Goal: Task Accomplishment & Management: Manage account settings

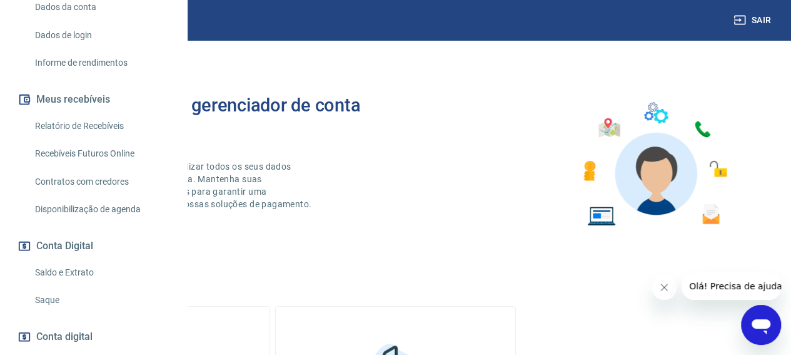
scroll to position [250, 0]
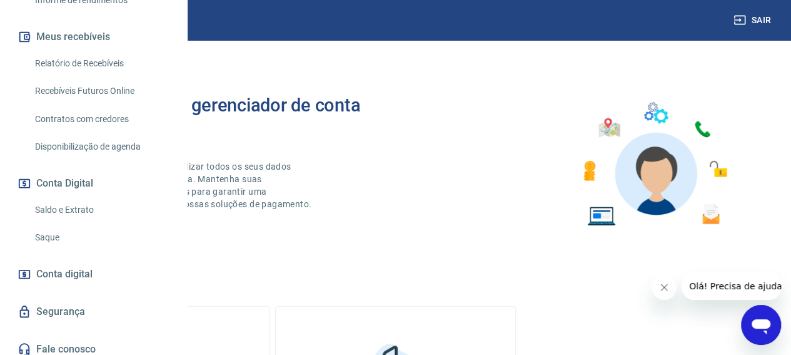
click at [59, 223] on link "Saldo e Extrato" at bounding box center [101, 210] width 142 height 26
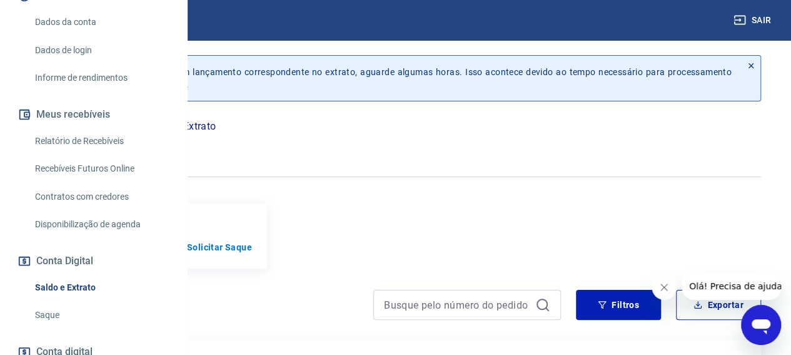
scroll to position [235, 0]
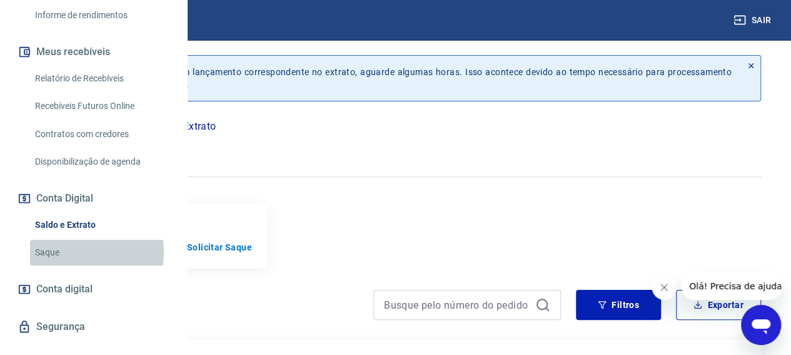
click at [58, 265] on link "Saque" at bounding box center [101, 253] width 142 height 26
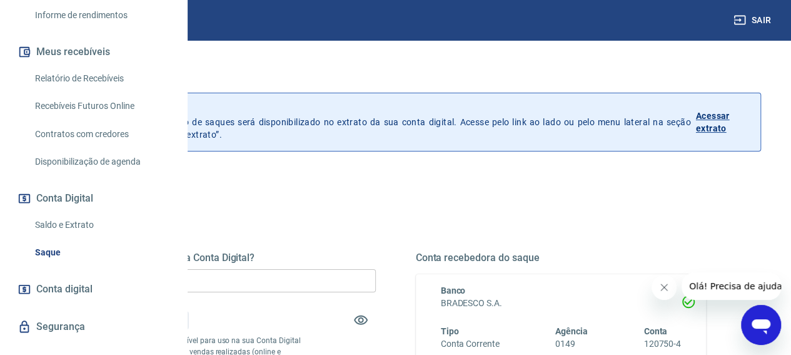
click at [313, 280] on input "R$ 0,00" at bounding box center [230, 280] width 291 height 23
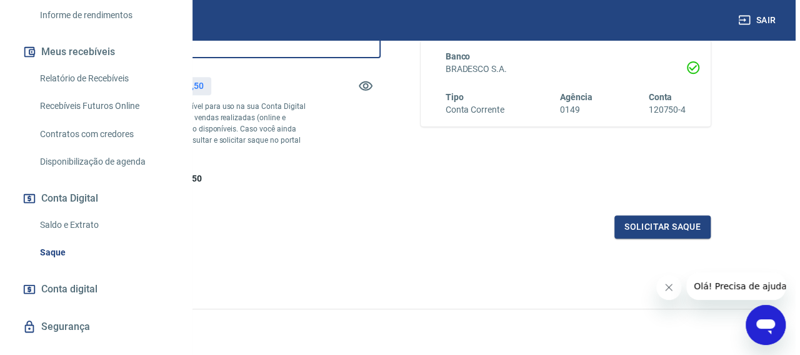
scroll to position [250, 0]
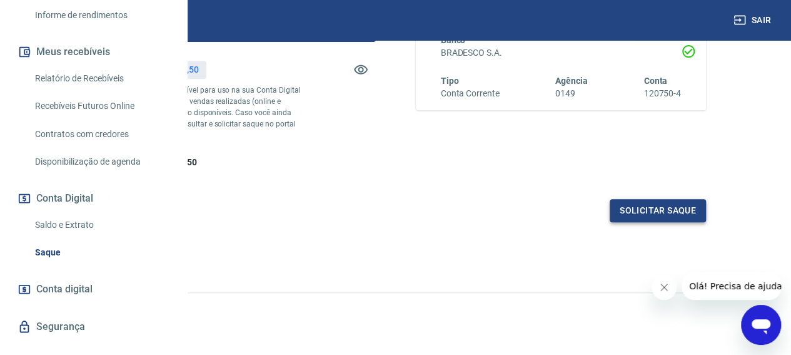
type input "R$ 3.000,00"
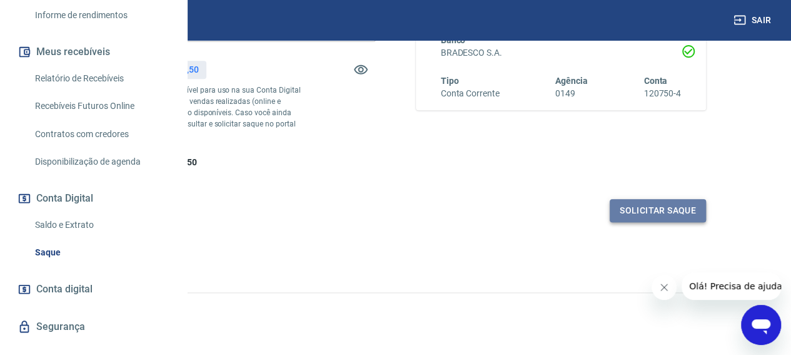
click at [632, 222] on button "Solicitar saque" at bounding box center [658, 210] width 96 height 23
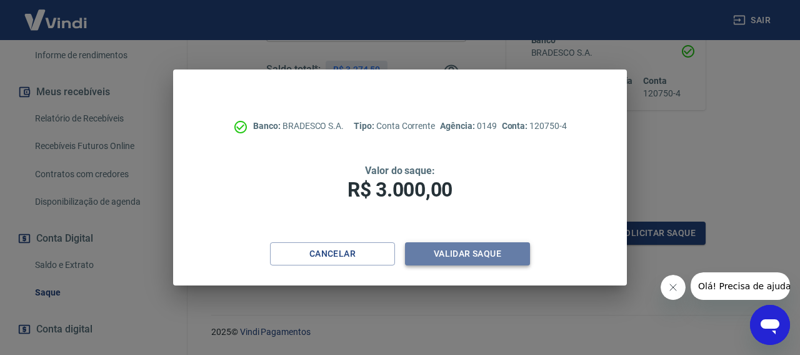
click at [449, 251] on button "Validar saque" at bounding box center [467, 253] width 125 height 23
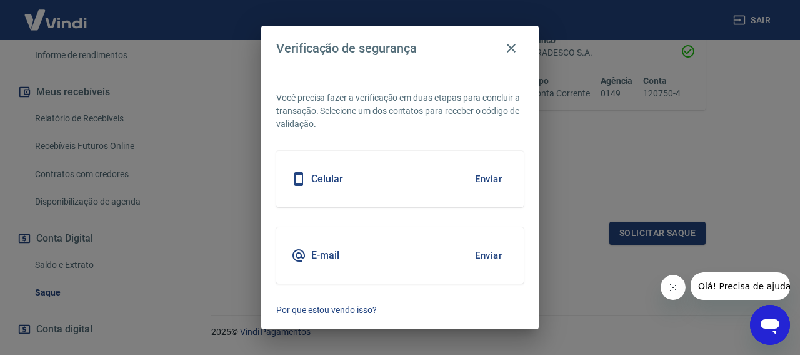
click at [493, 179] on button "Enviar" at bounding box center [488, 179] width 41 height 26
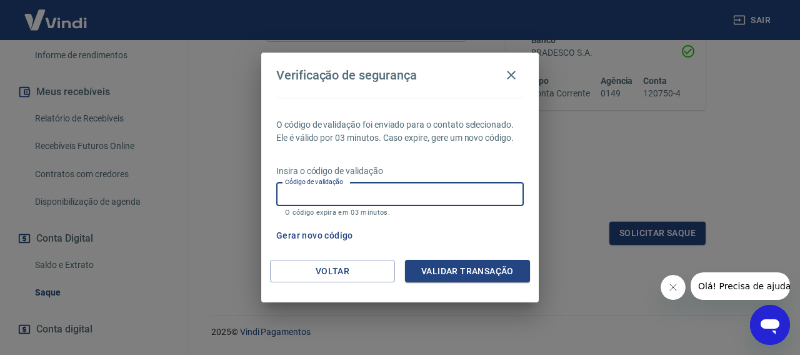
click at [469, 196] on input "Código de validação" at bounding box center [400, 194] width 248 height 23
type input "975842"
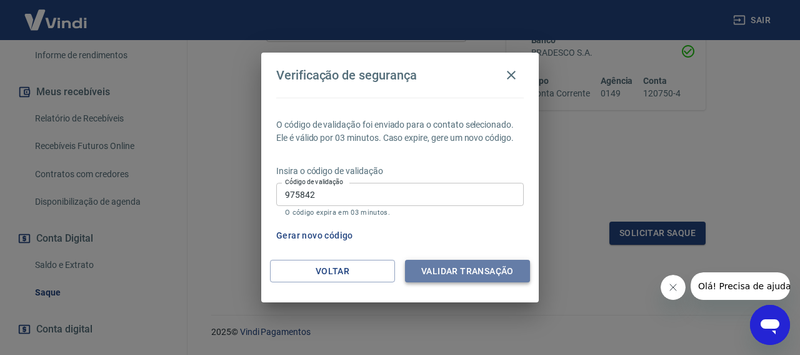
click at [468, 275] on button "Validar transação" at bounding box center [467, 271] width 125 height 23
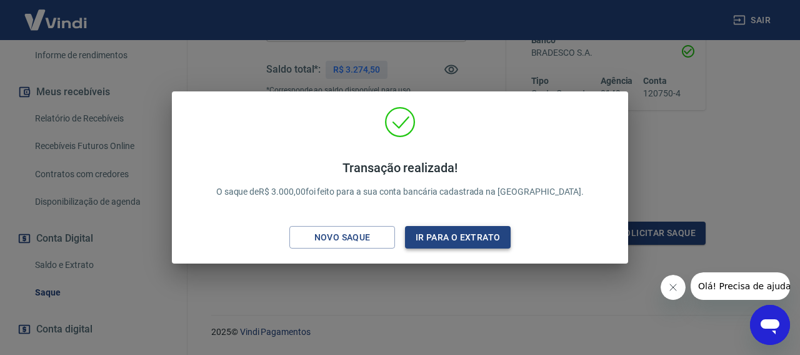
click at [453, 240] on button "Ir para o extrato" at bounding box center [458, 237] width 106 height 23
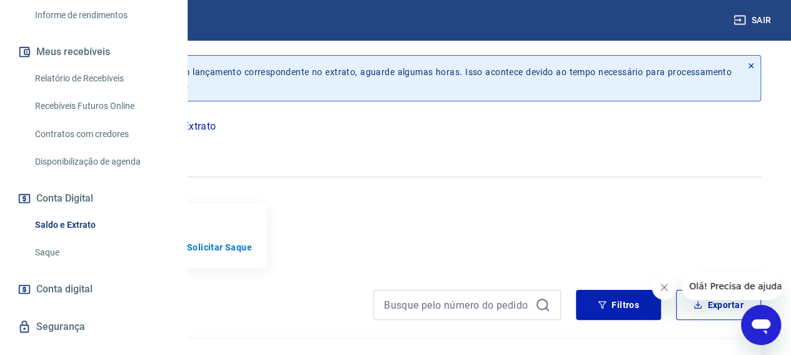
click at [764, 18] on button "Sair" at bounding box center [753, 20] width 45 height 23
